Goal: Task Accomplishment & Management: Manage account settings

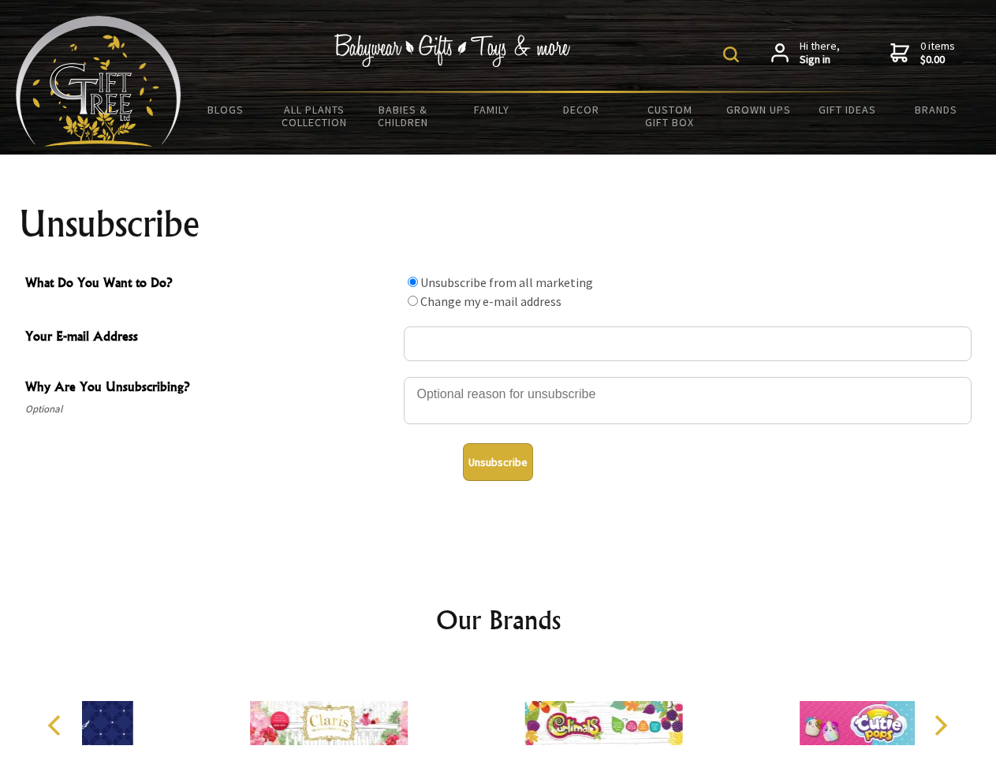
click at [734, 54] on img at bounding box center [732, 55] width 16 height 16
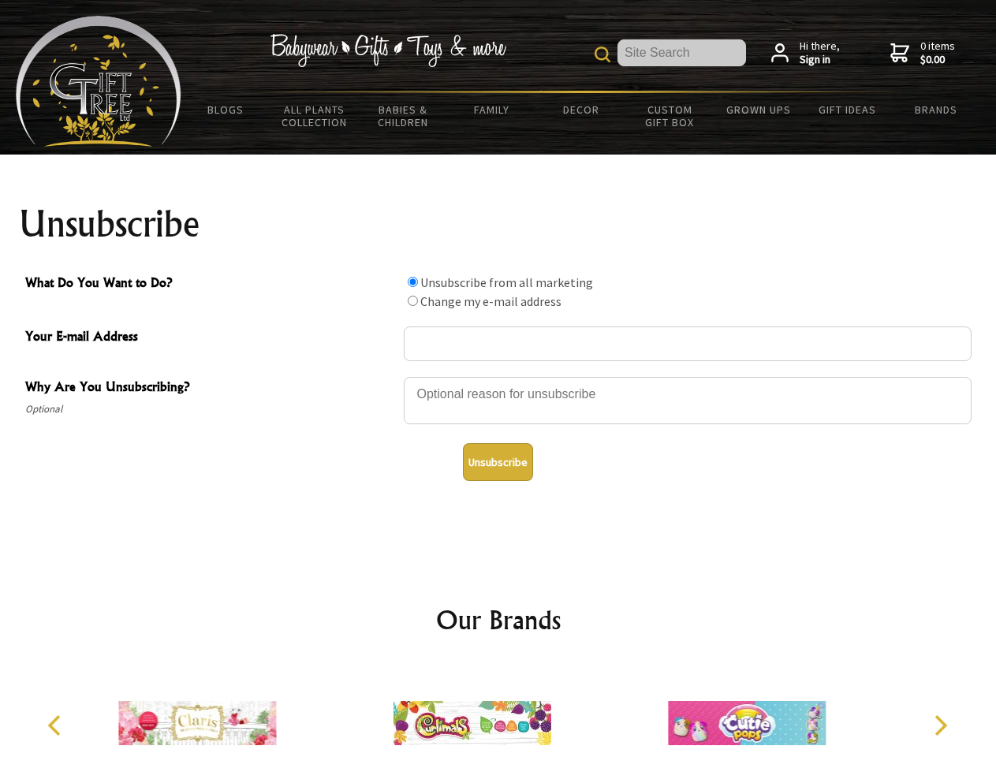
click at [499, 376] on div at bounding box center [688, 403] width 568 height 55
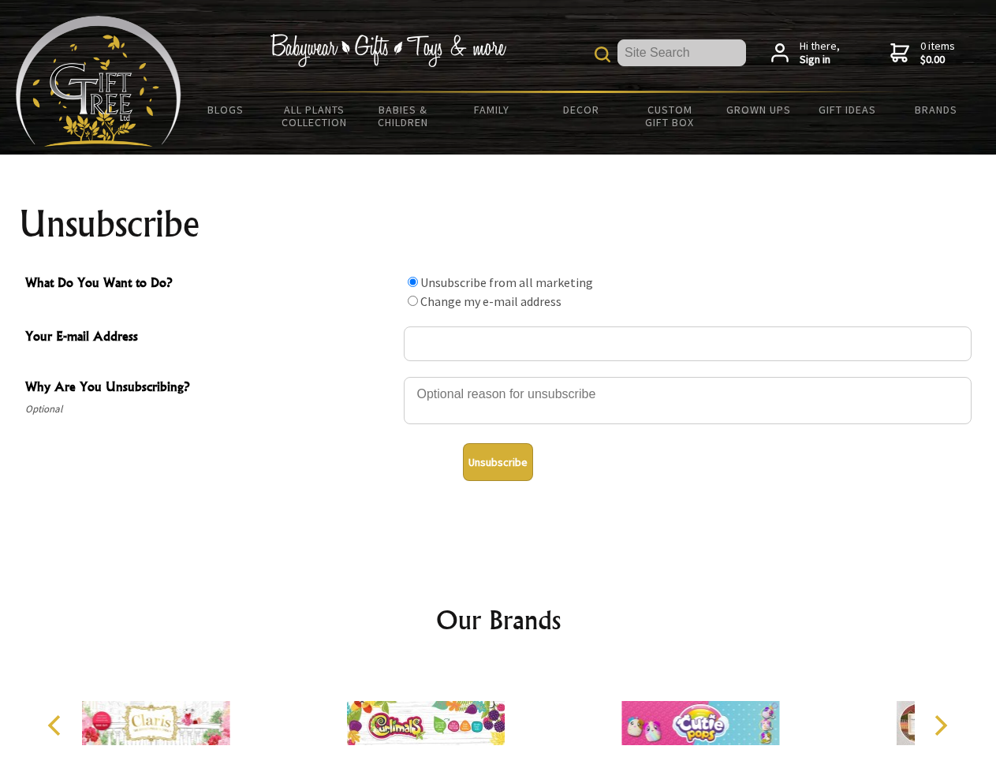
click at [413, 282] on input "What Do You Want to Do?" at bounding box center [413, 282] width 10 height 10
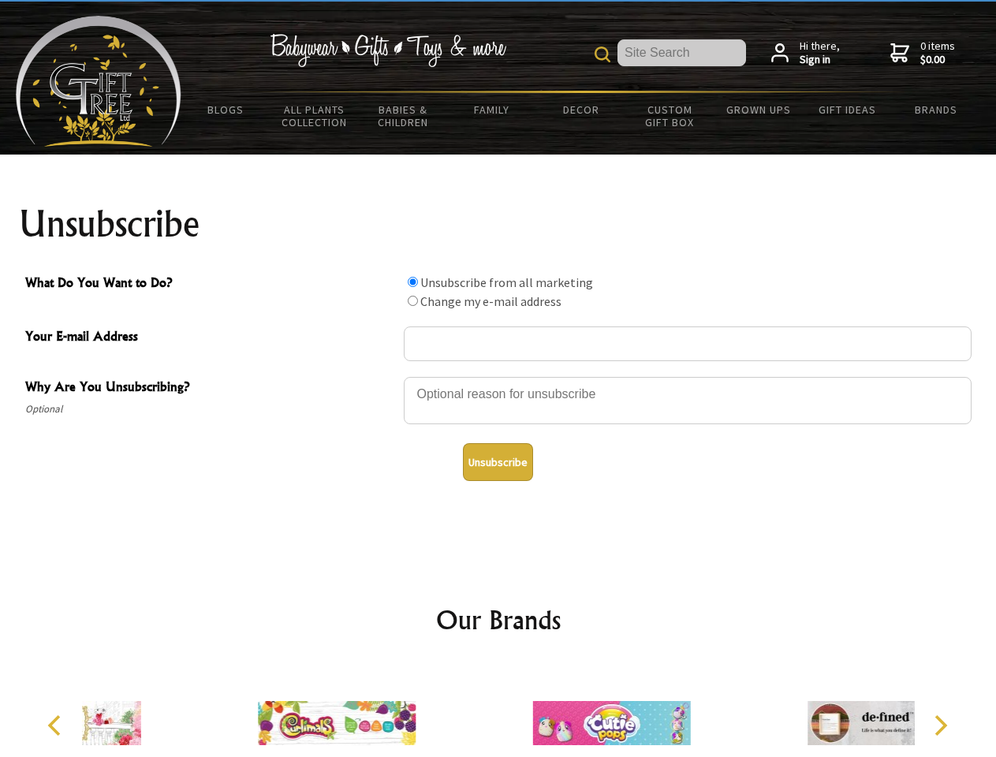
click at [413, 301] on input "What Do You Want to Do?" at bounding box center [413, 301] width 10 height 10
radio input "true"
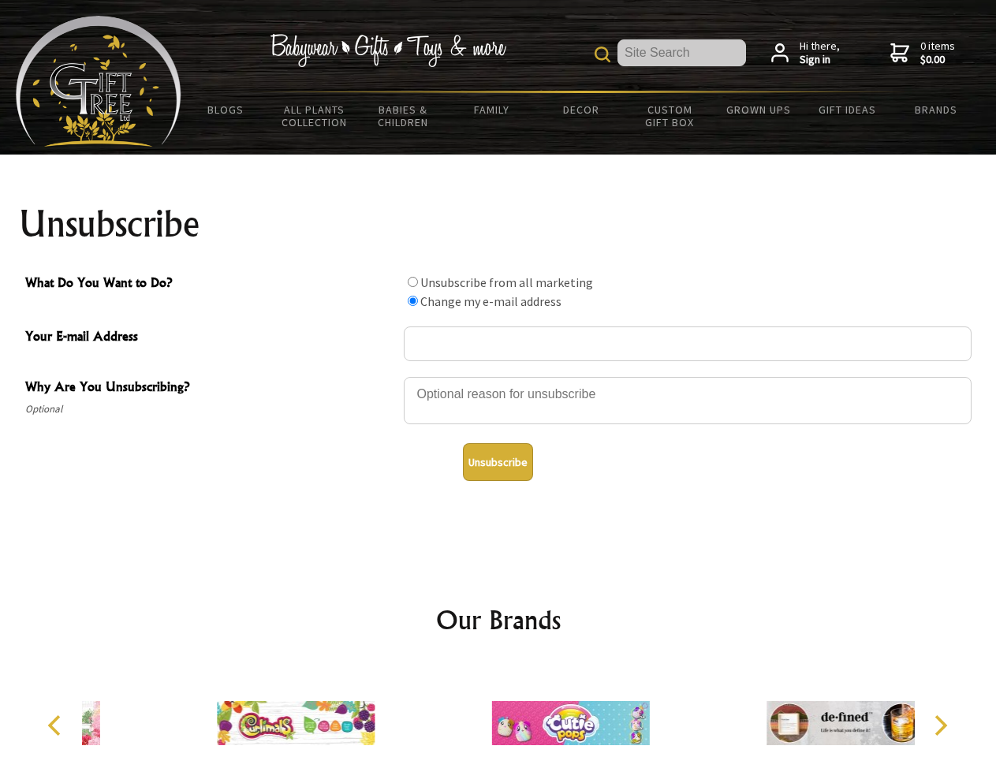
click at [498, 462] on button "Unsubscribe" at bounding box center [498, 462] width 70 height 38
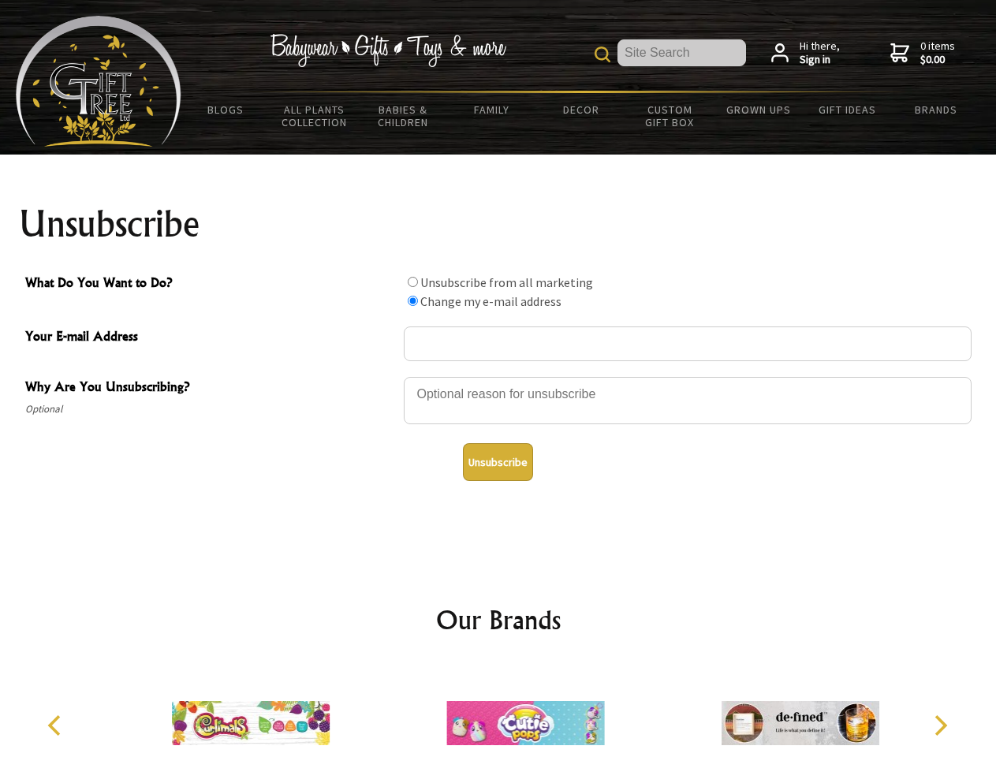
click at [499, 711] on img at bounding box center [526, 723] width 158 height 118
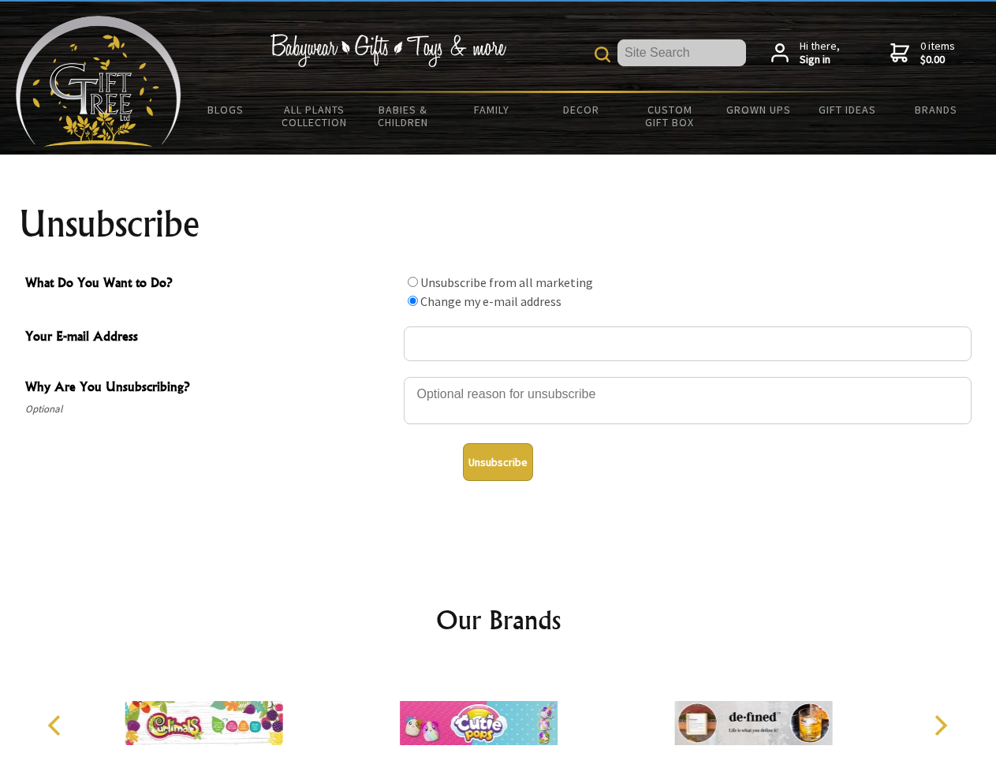
click at [57, 726] on icon "Previous" at bounding box center [56, 726] width 21 height 21
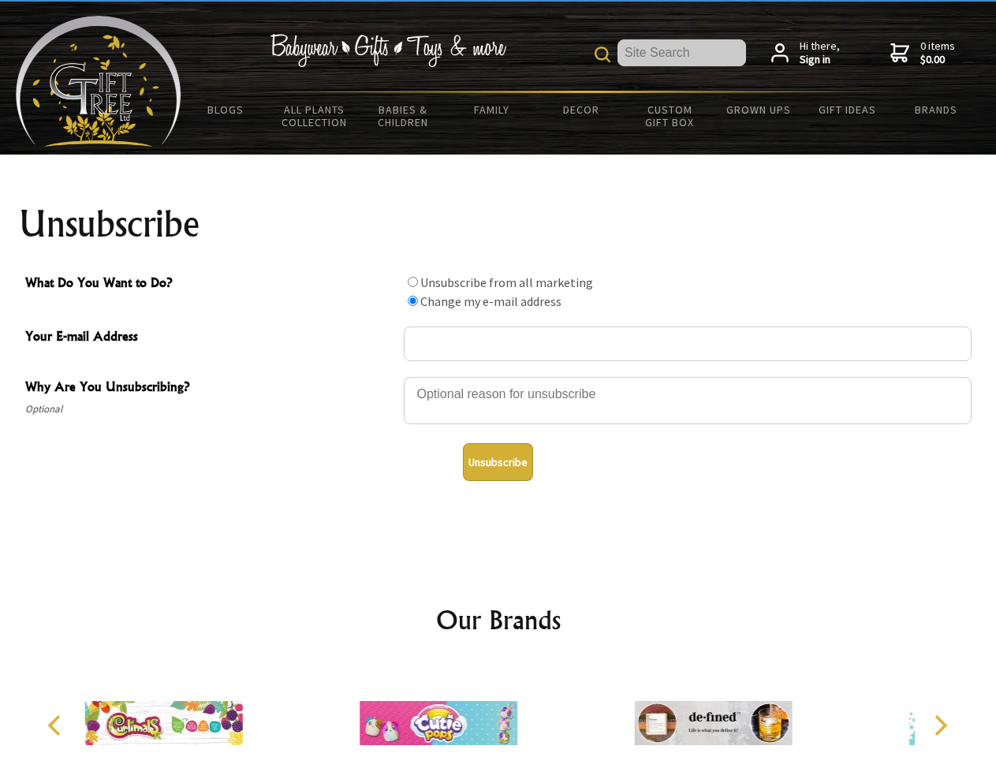
click at [940, 726] on icon "Next" at bounding box center [939, 726] width 21 height 21
